Goal: Find specific page/section: Find specific page/section

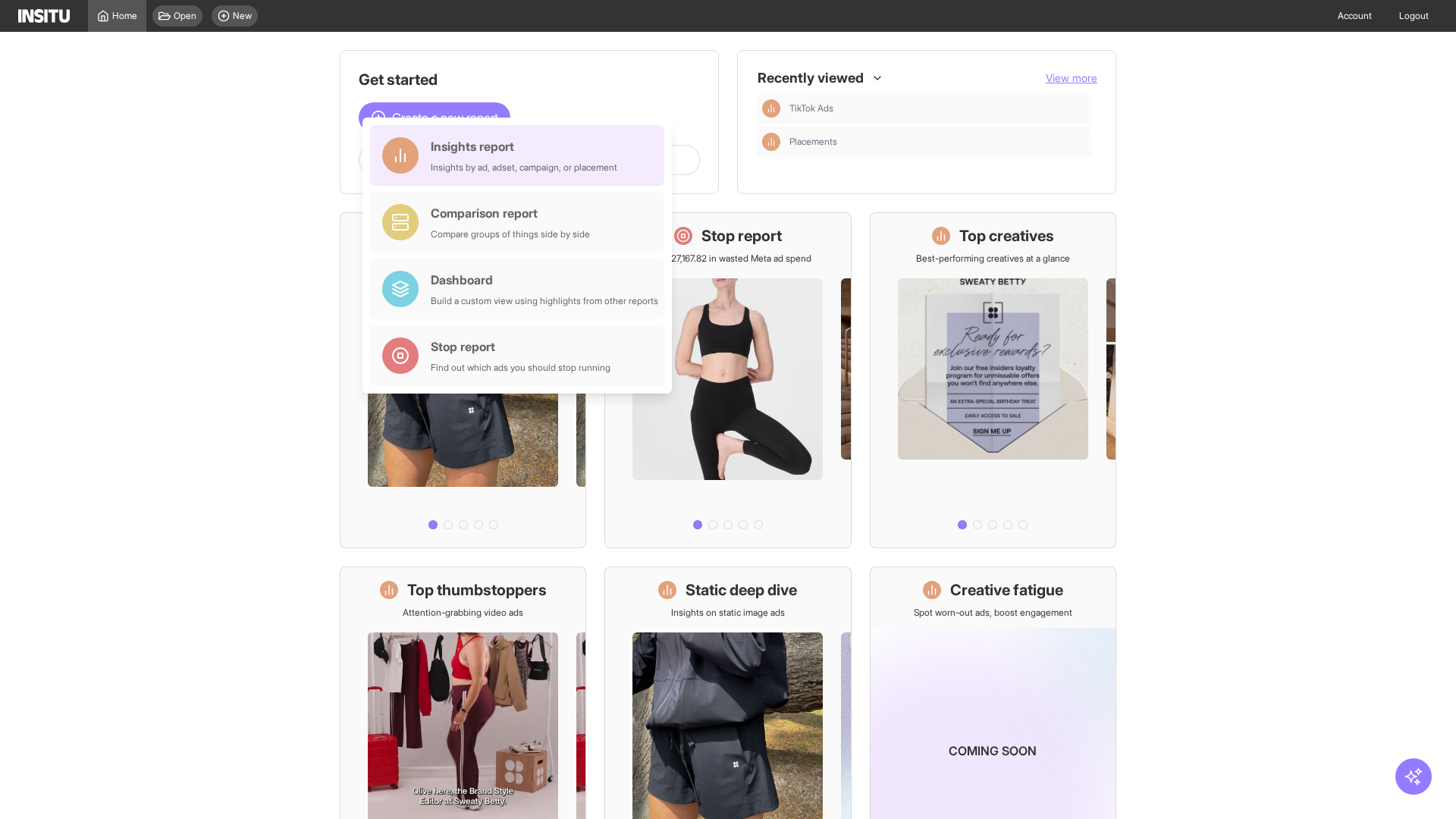
click at [521, 156] on div "Insights report Insights by ad, adset, campaign, or placement" at bounding box center [523, 155] width 186 height 36
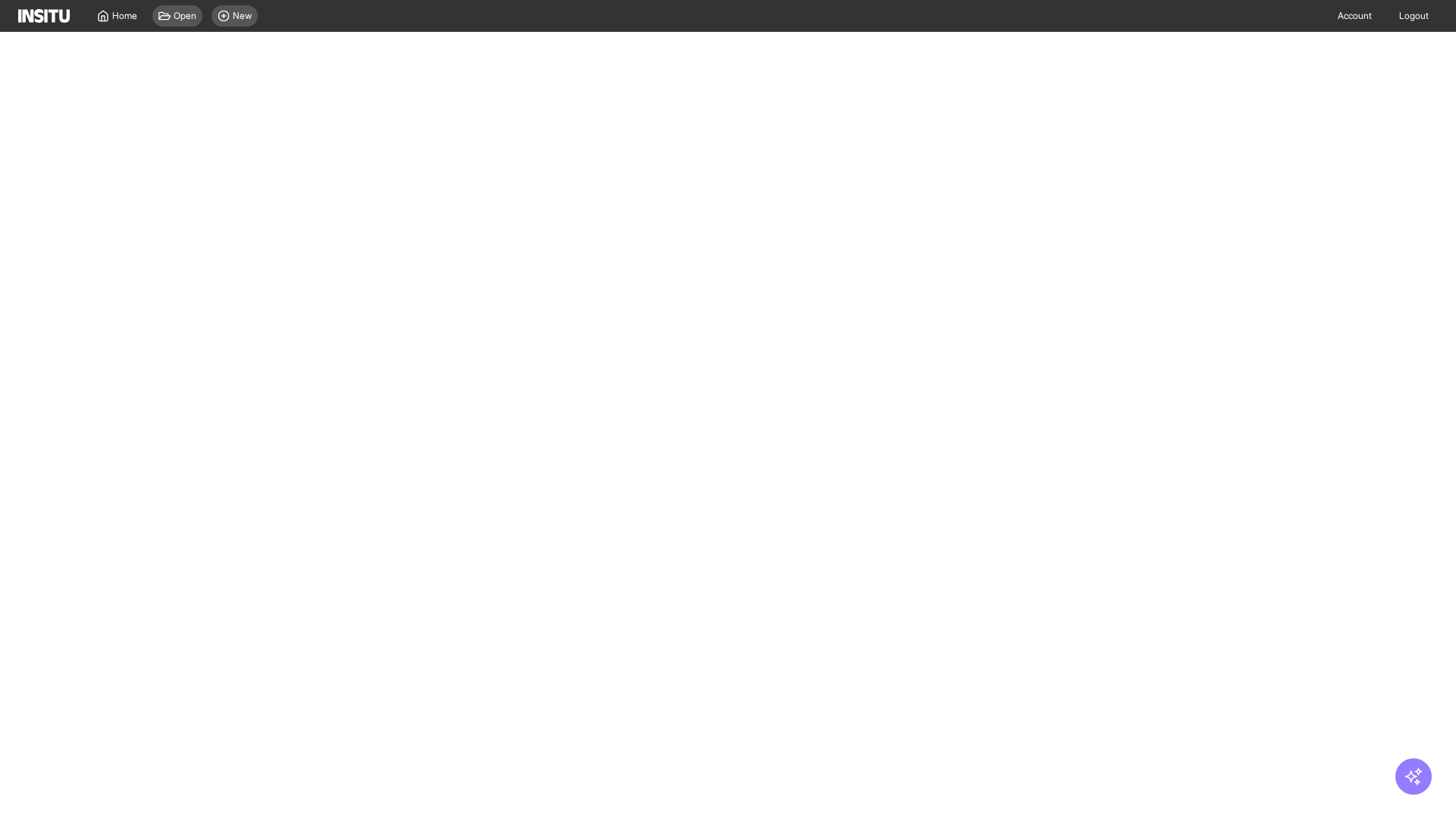
select select "**"
